Goal: Transaction & Acquisition: Purchase product/service

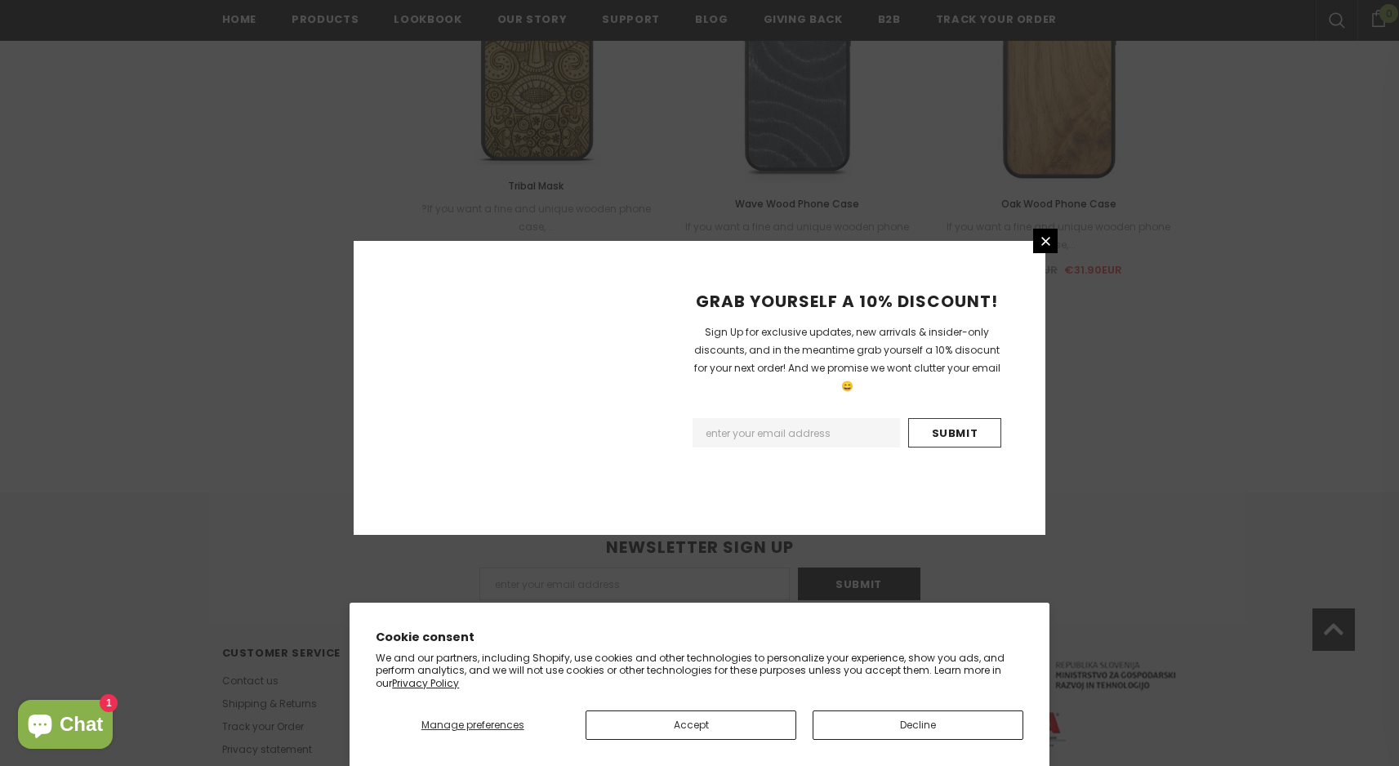
scroll to position [1816, 0]
